Goal: Task Accomplishment & Management: Manage account settings

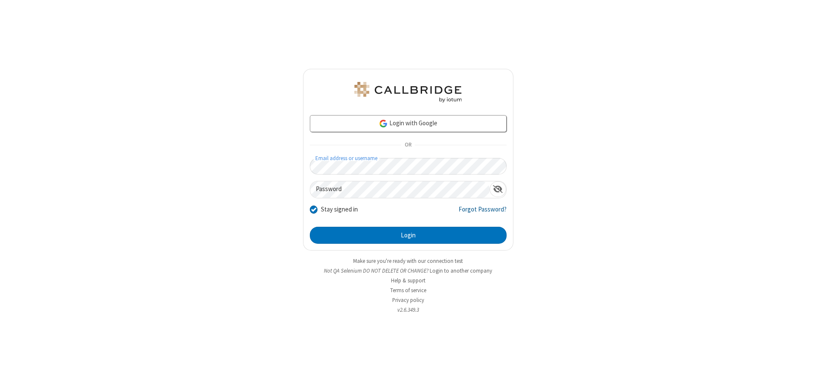
click at [483, 213] on link "Forgot Password?" at bounding box center [483, 213] width 48 height 16
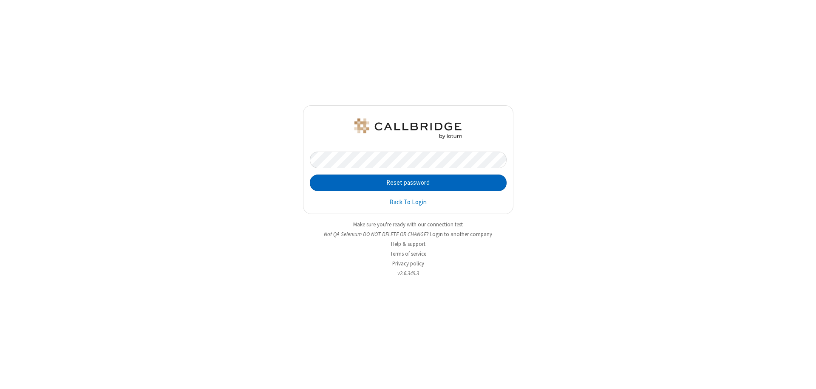
click at [408, 183] on button "Reset password" at bounding box center [408, 183] width 197 height 17
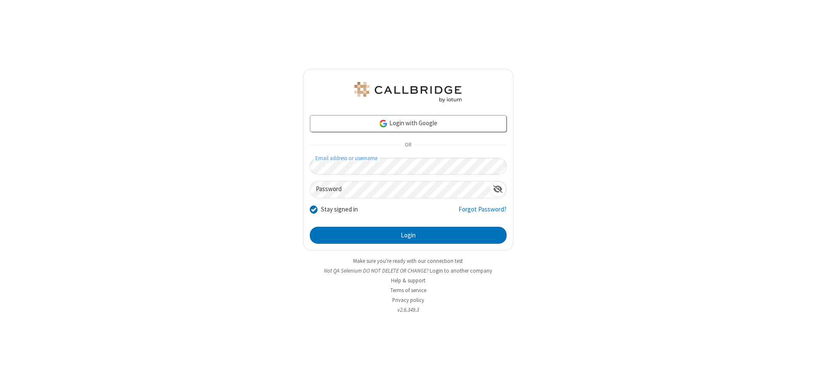
click at [313, 209] on input "Stay signed in" at bounding box center [314, 209] width 8 height 9
checkbox input "false"
click at [408, 235] on button "Login" at bounding box center [408, 235] width 197 height 17
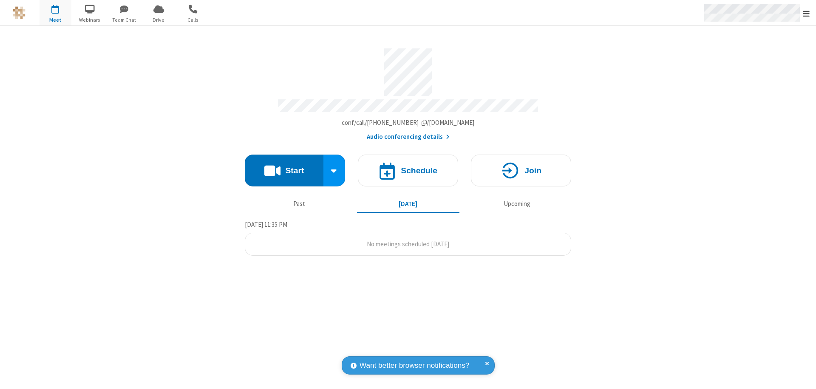
click at [806, 13] on span "Open menu" at bounding box center [806, 13] width 7 height 9
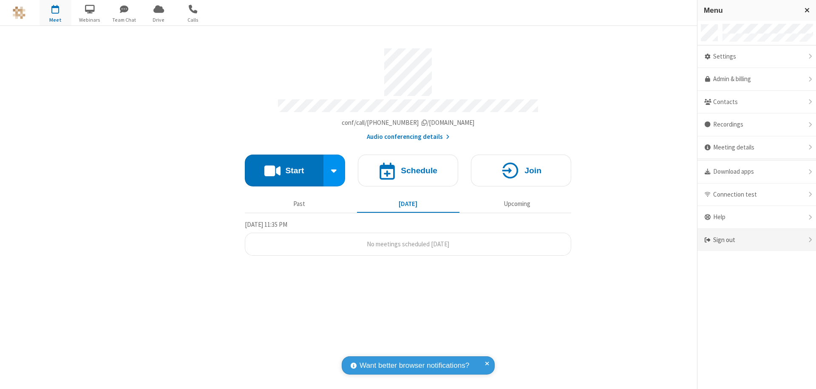
click at [757, 240] on div "Sign out" at bounding box center [757, 240] width 119 height 23
